Goal: Task Accomplishment & Management: Manage account settings

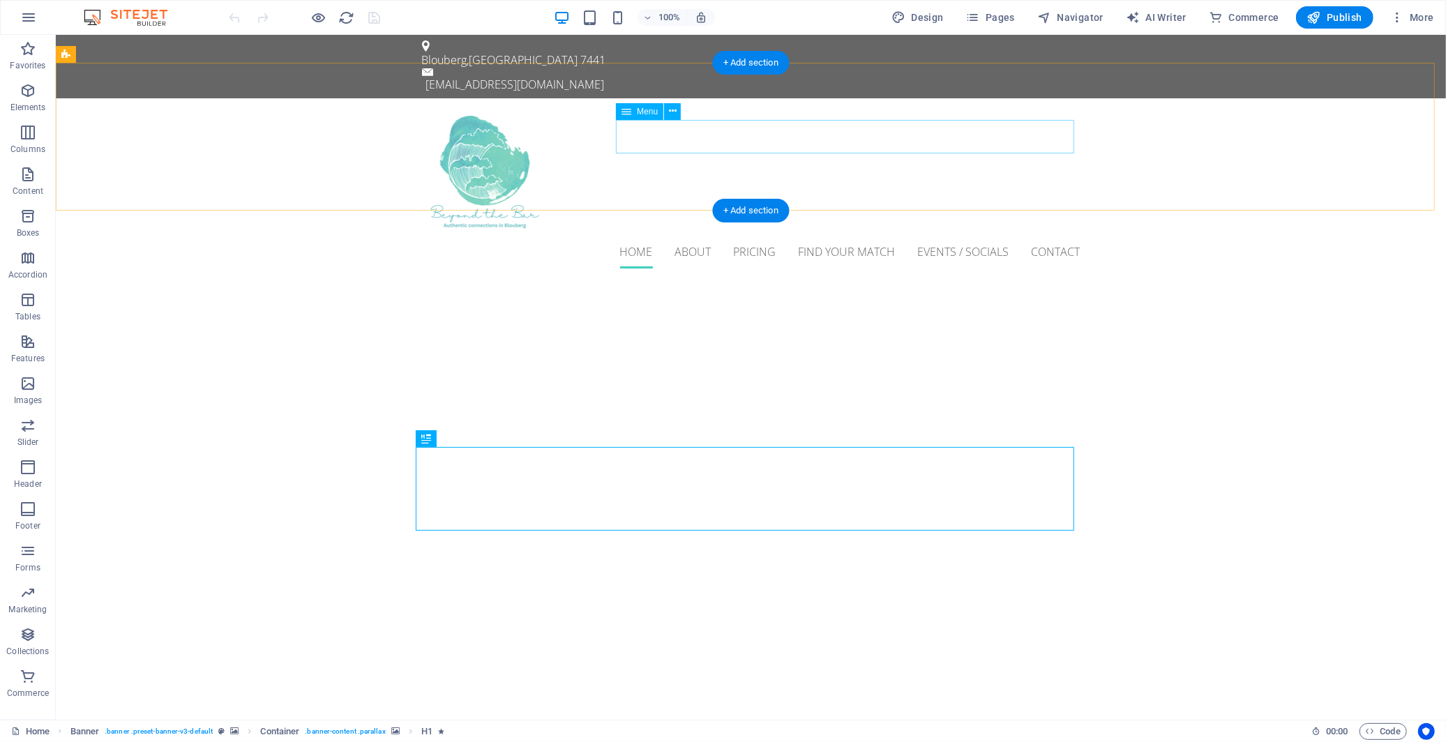
click at [700, 234] on nav "Home About Pricing Find Your Match Events / Socials Contact" at bounding box center [750, 250] width 659 height 33
drag, startPoint x: 700, startPoint y: 129, endPoint x: 433, endPoint y: 140, distance: 266.8
click at [700, 234] on nav "Home About Pricing Find Your Match Events / Socials Contact" at bounding box center [750, 250] width 659 height 33
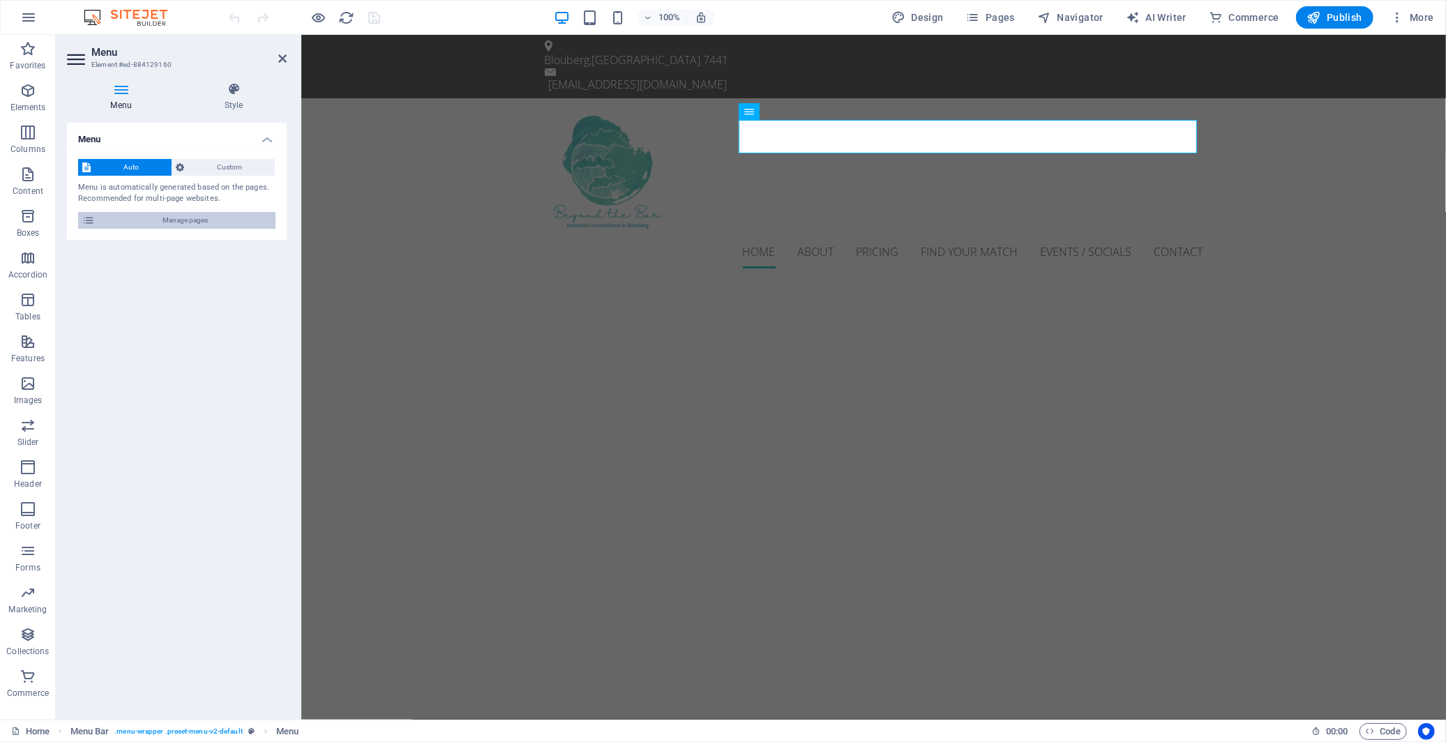
click at [224, 222] on span "Manage pages" at bounding box center [185, 220] width 172 height 17
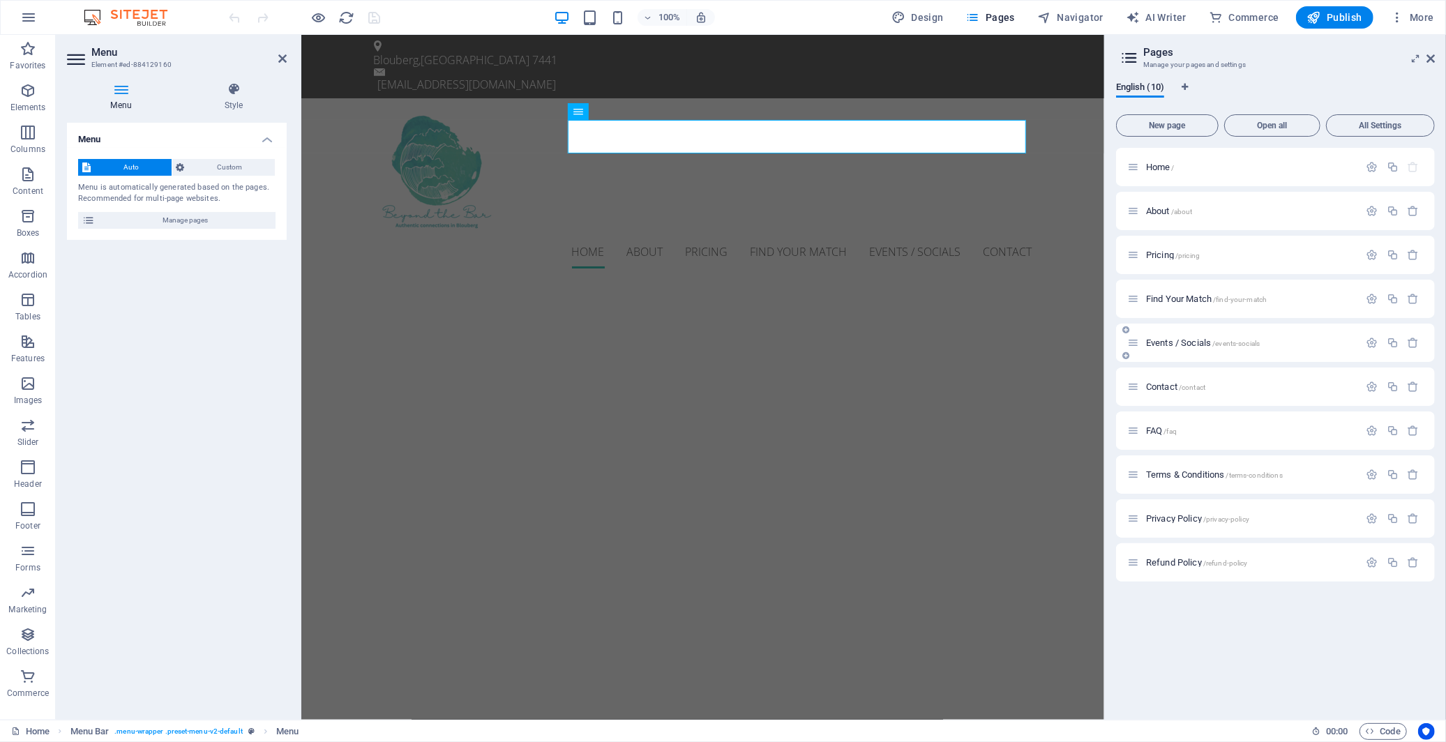
click at [1202, 338] on span "Events / Socials /events-socials" at bounding box center [1203, 343] width 114 height 10
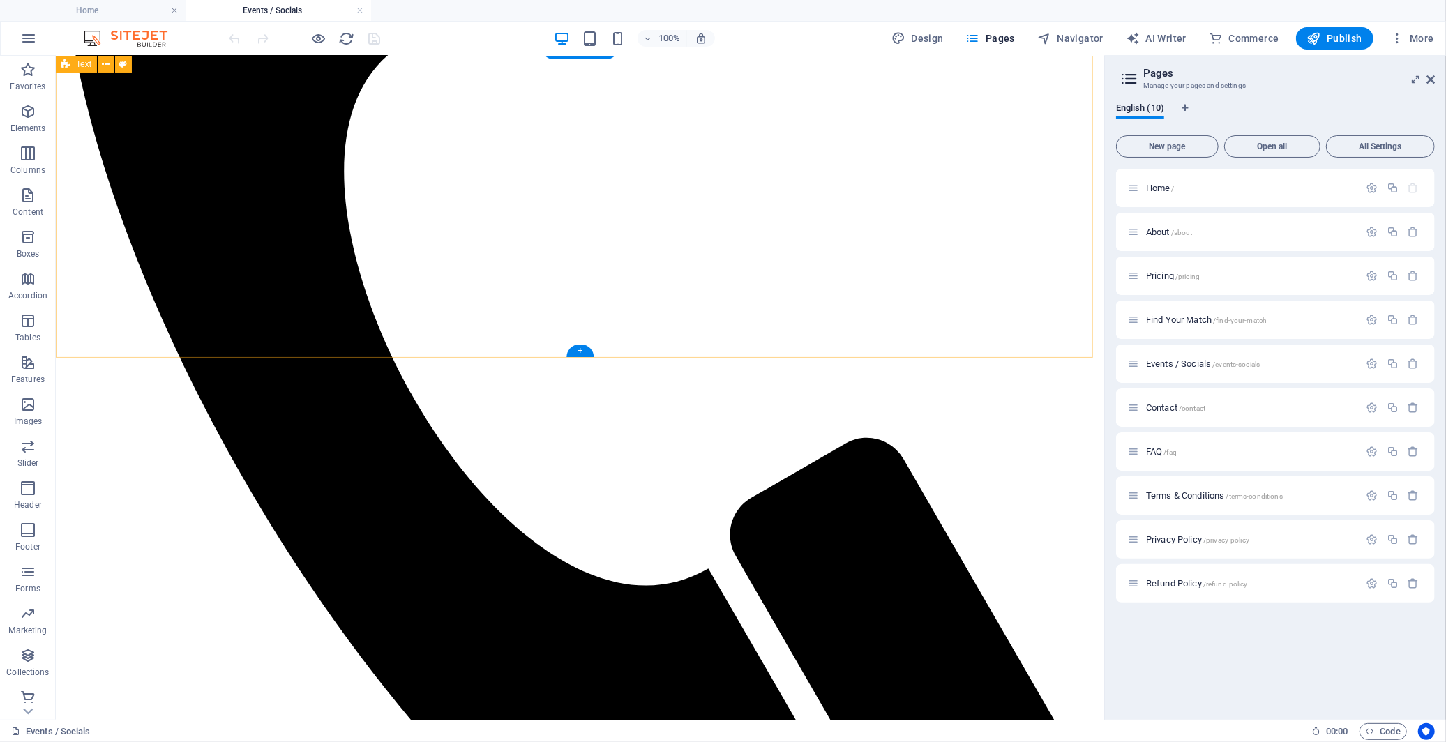
scroll to position [698, 0]
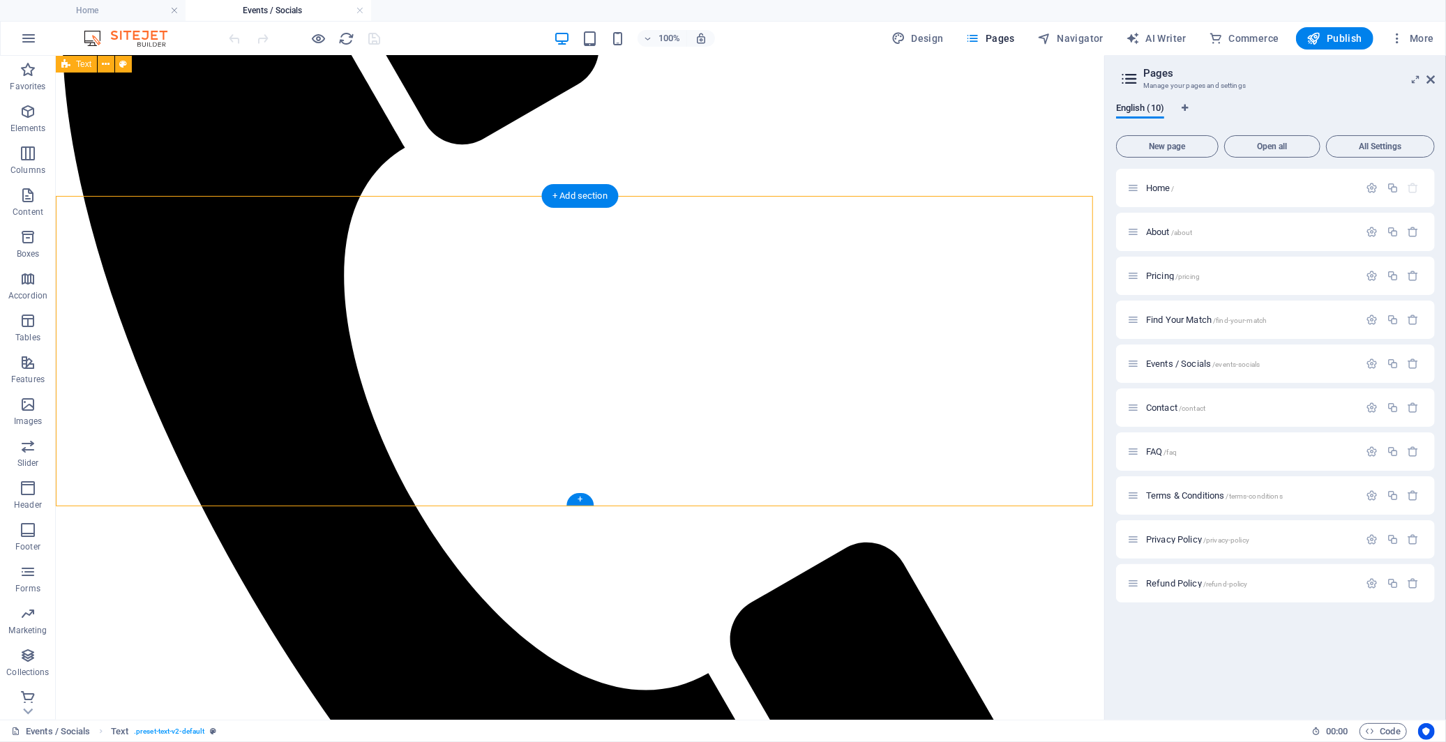
scroll to position [465, 0]
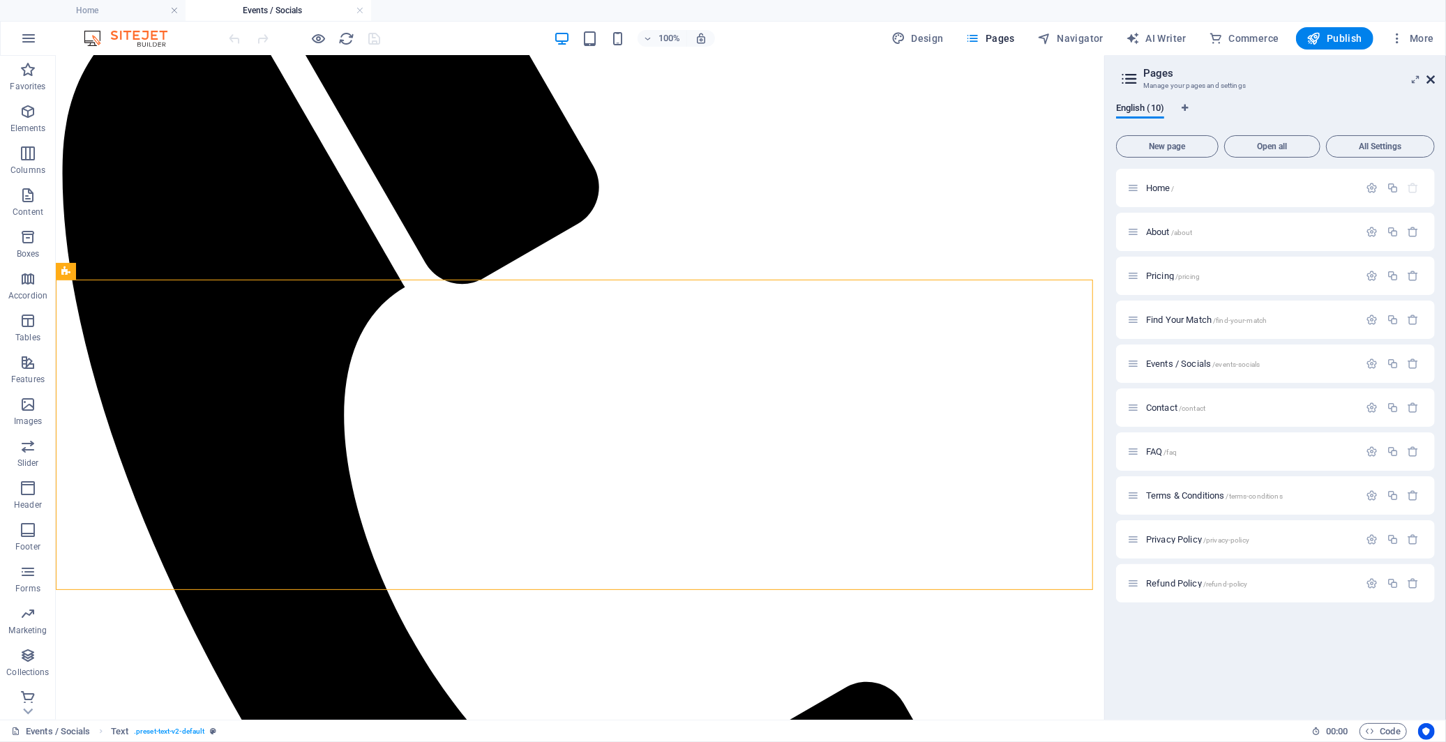
drag, startPoint x: 1432, startPoint y: 79, endPoint x: 1371, endPoint y: 23, distance: 82.5
click at [1432, 79] on icon at bounding box center [1431, 79] width 8 height 11
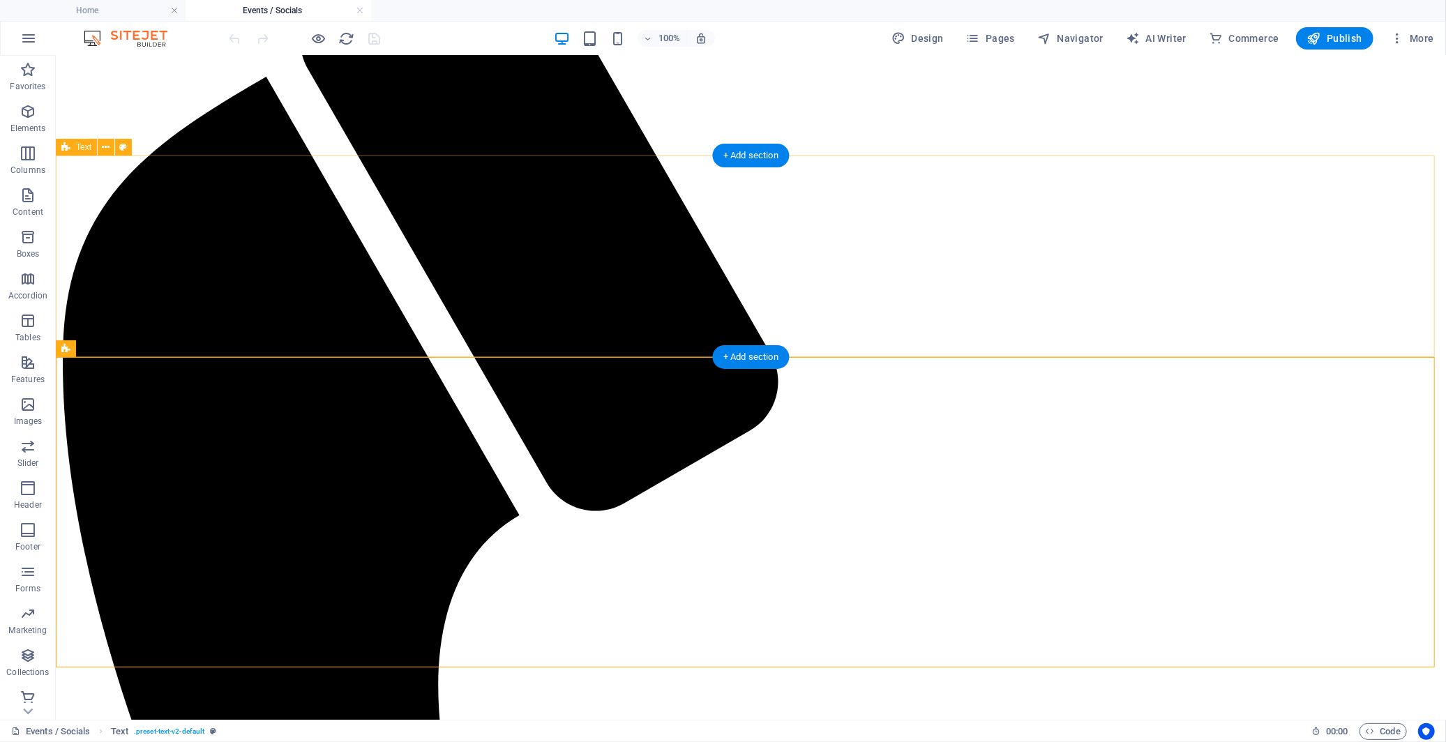
scroll to position [542, 0]
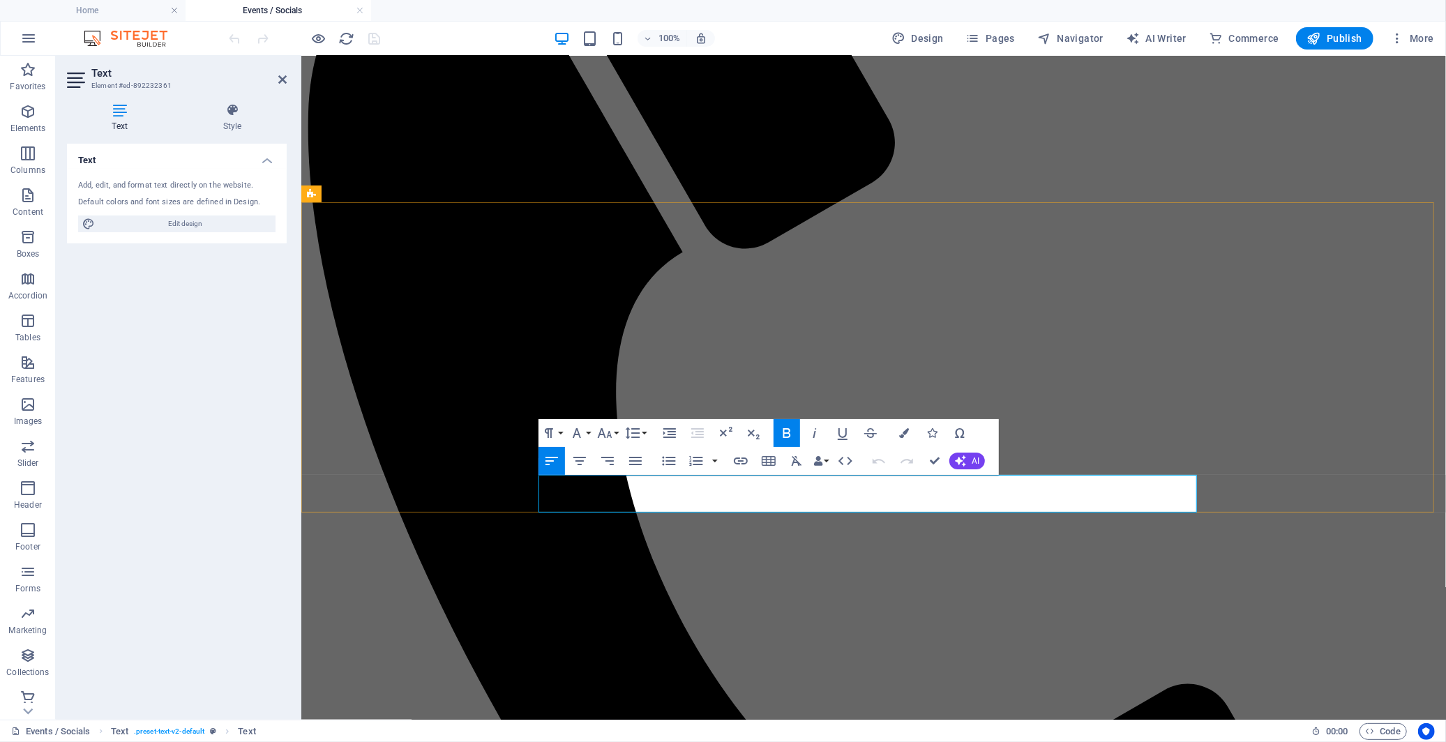
drag, startPoint x: 772, startPoint y: 486, endPoint x: 982, endPoint y: 488, distance: 210.0
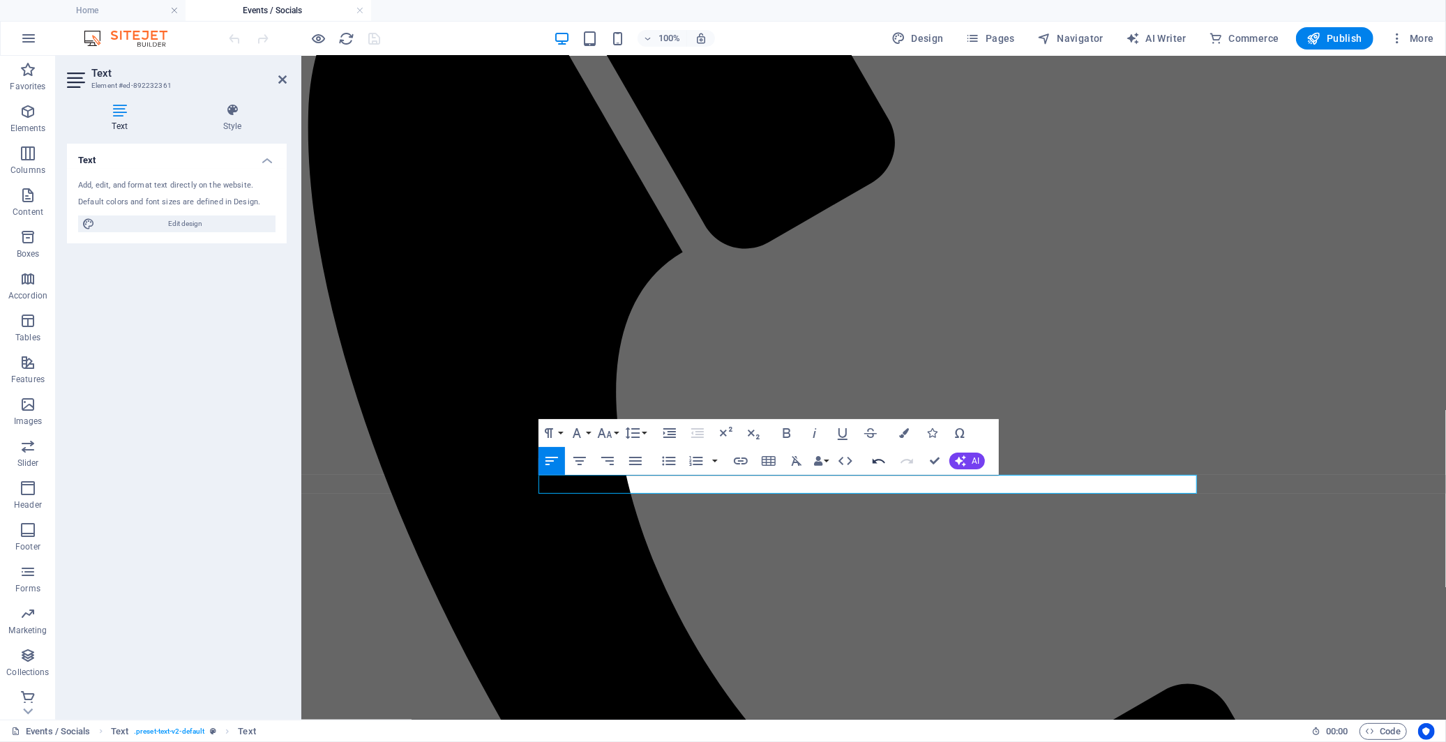
click at [875, 459] on icon "button" at bounding box center [879, 461] width 17 height 17
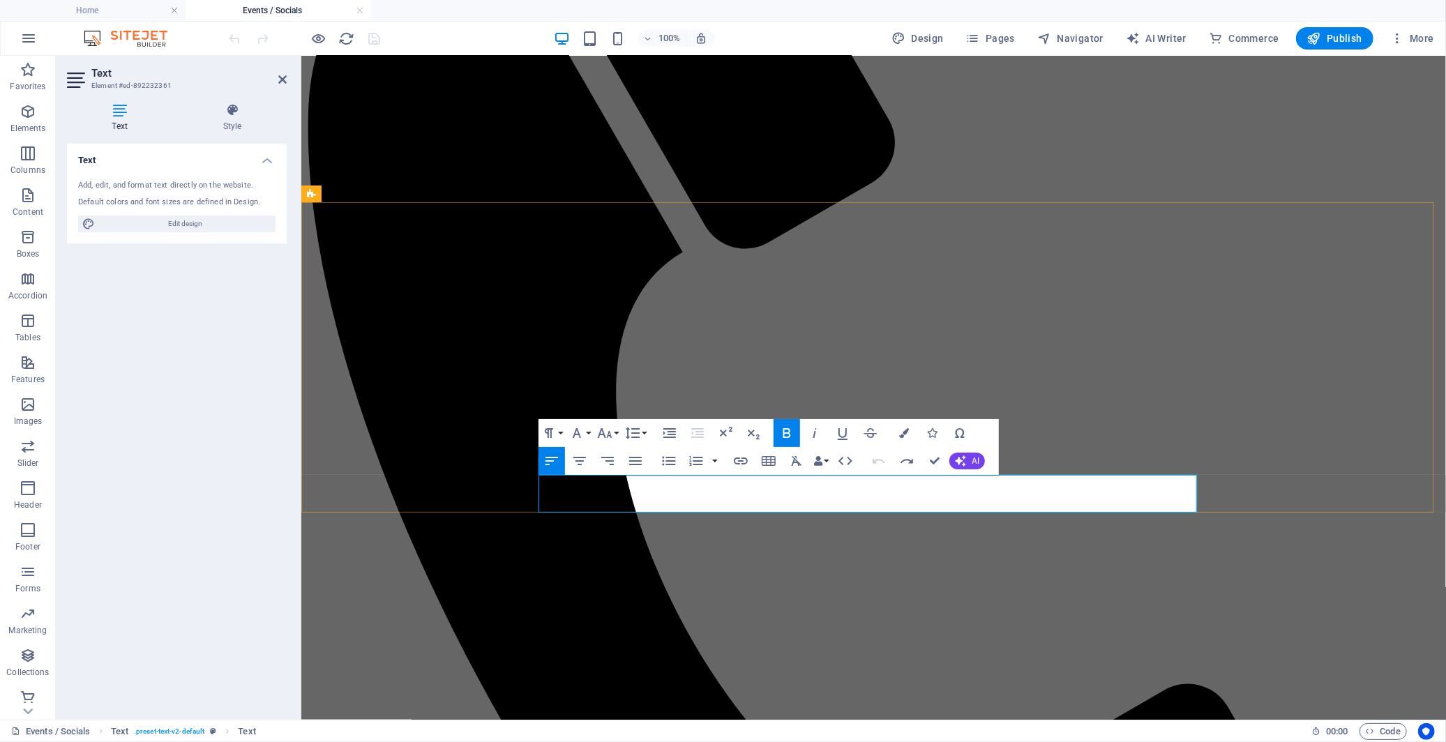
drag, startPoint x: 835, startPoint y: 482, endPoint x: 816, endPoint y: 482, distance: 19.5
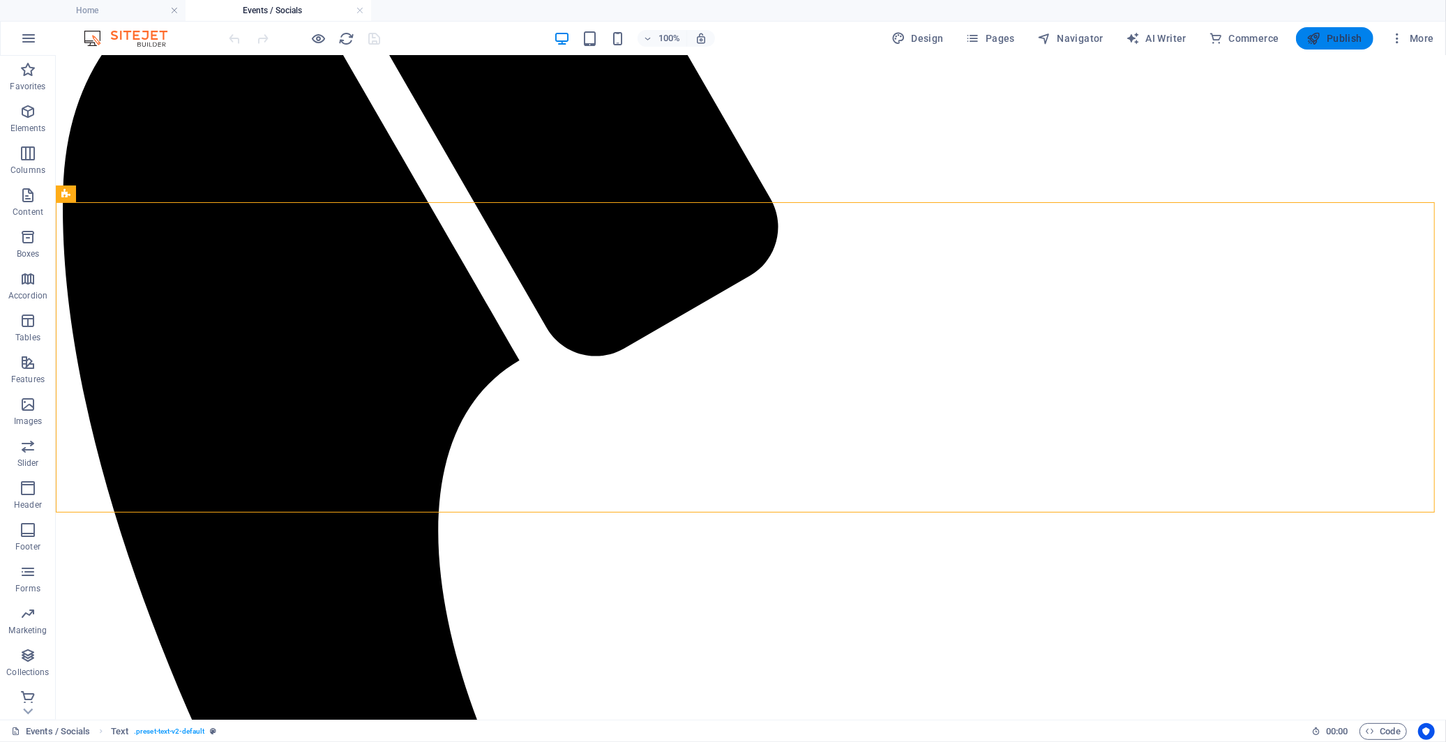
click at [1340, 37] on span "Publish" at bounding box center [1335, 38] width 55 height 14
